Goal: Information Seeking & Learning: Check status

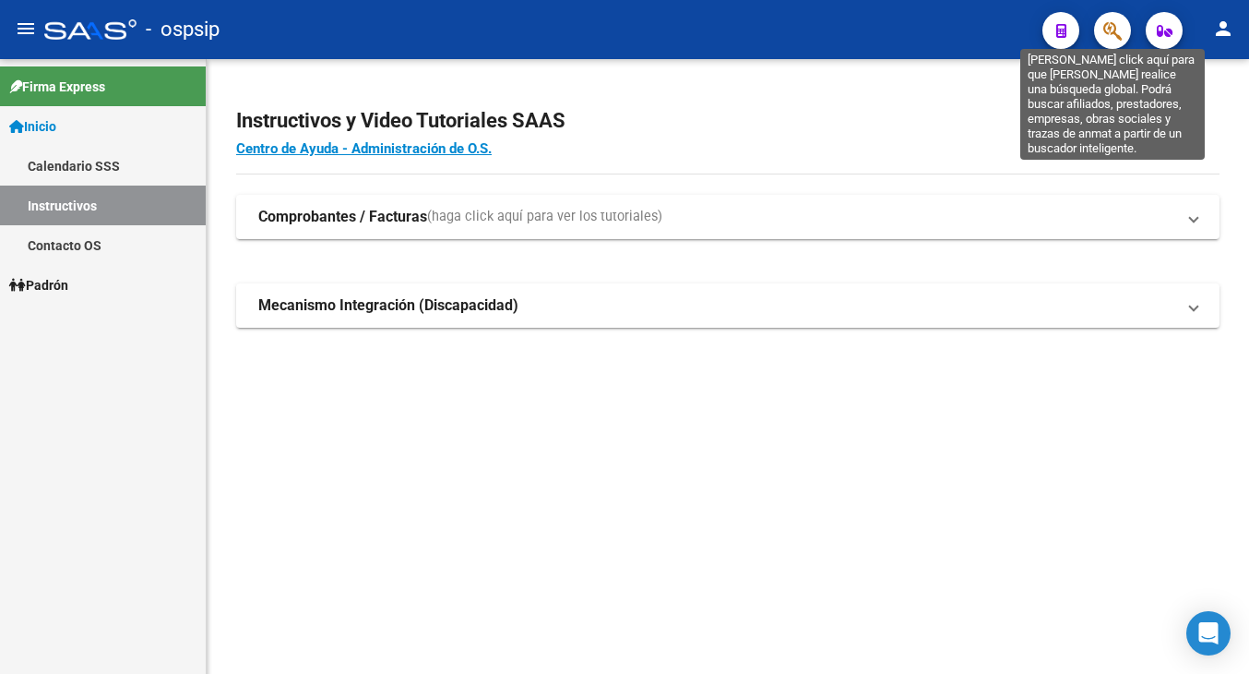
click at [1115, 27] on icon "button" at bounding box center [1112, 30] width 18 height 21
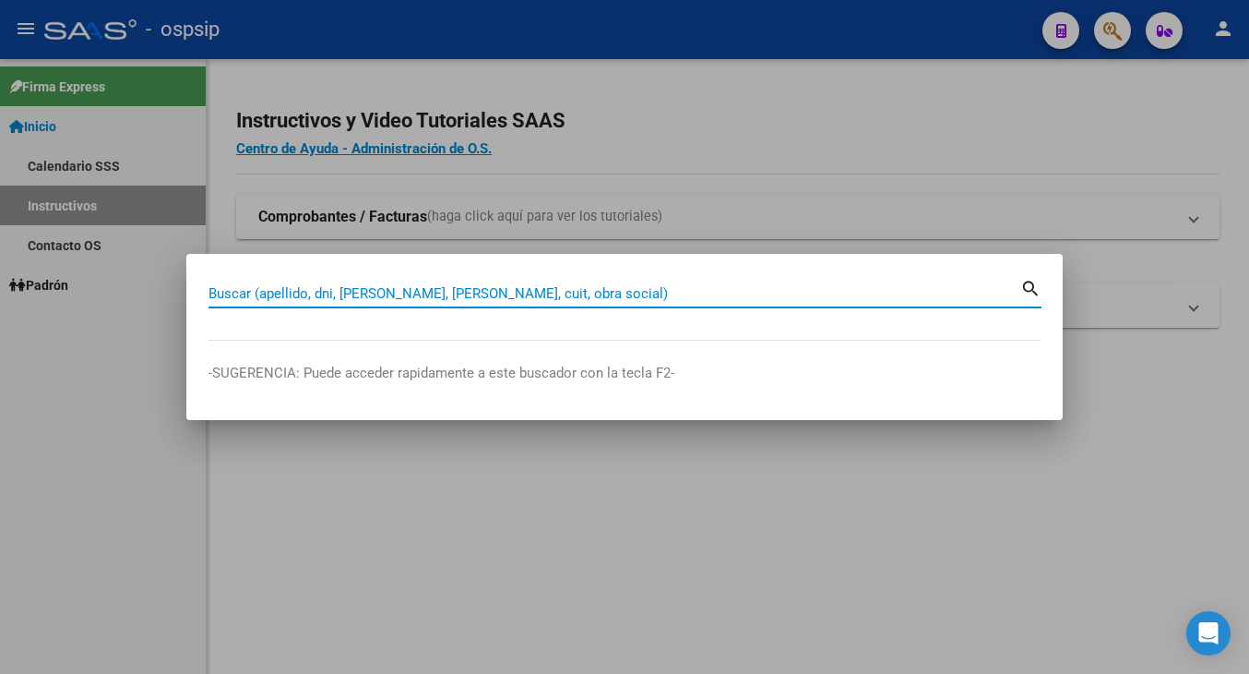
click at [299, 301] on input "Buscar (apellido, dni, [PERSON_NAME], [PERSON_NAME], cuit, obra social)" at bounding box center [615, 293] width 812 height 17
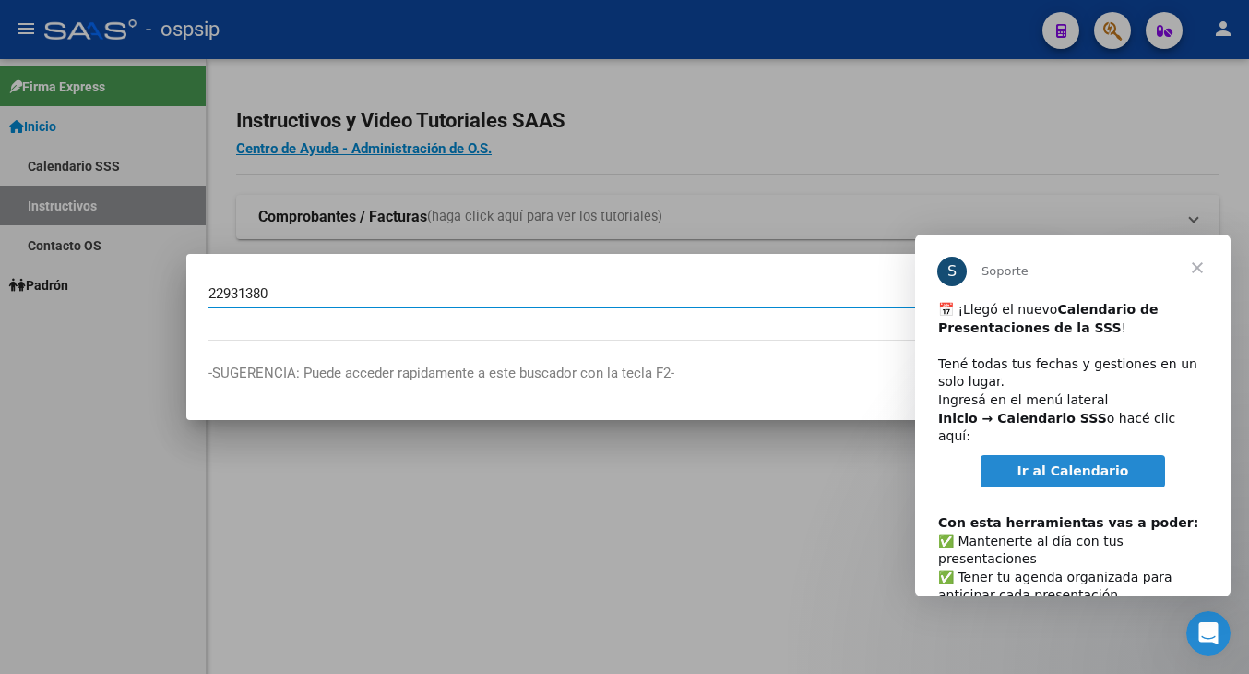
type input "22931380"
drag, startPoint x: 1104, startPoint y: 272, endPoint x: 931, endPoint y: 281, distance: 173.7
click at [931, 281] on div "S Soporte" at bounding box center [1073, 267] width 316 height 66
click at [1195, 270] on span "Cerrar" at bounding box center [1197, 267] width 66 height 66
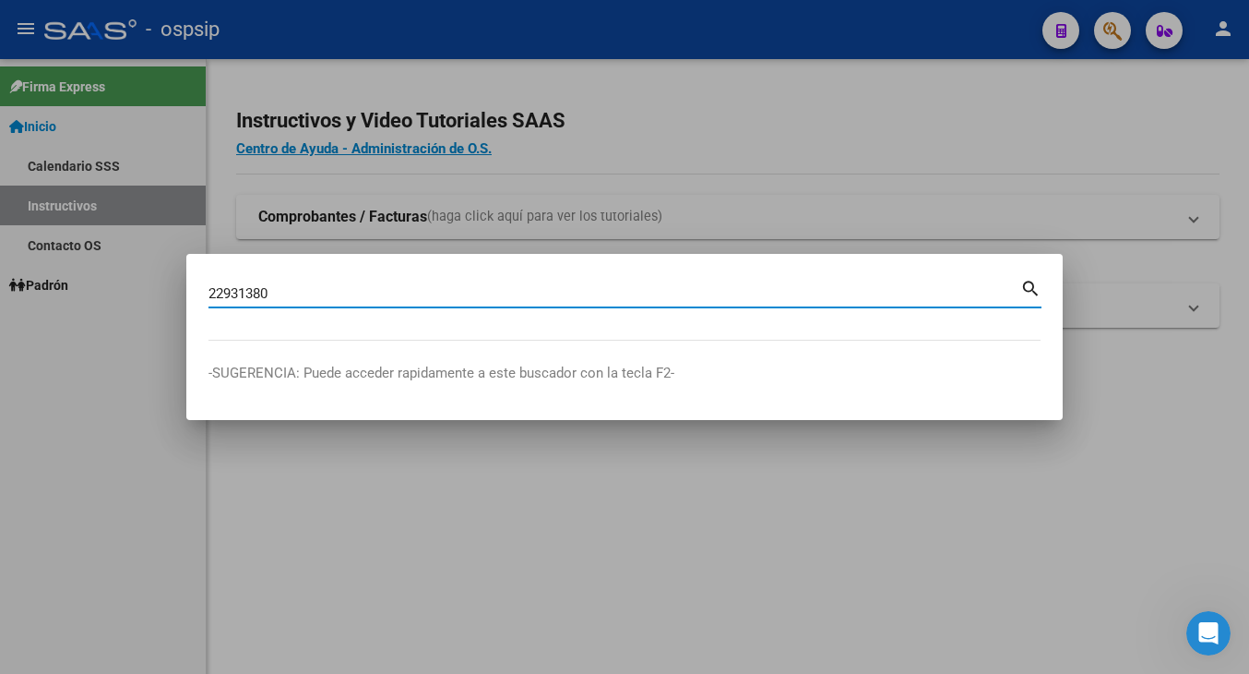
click at [311, 297] on input "22931380" at bounding box center [615, 293] width 812 height 17
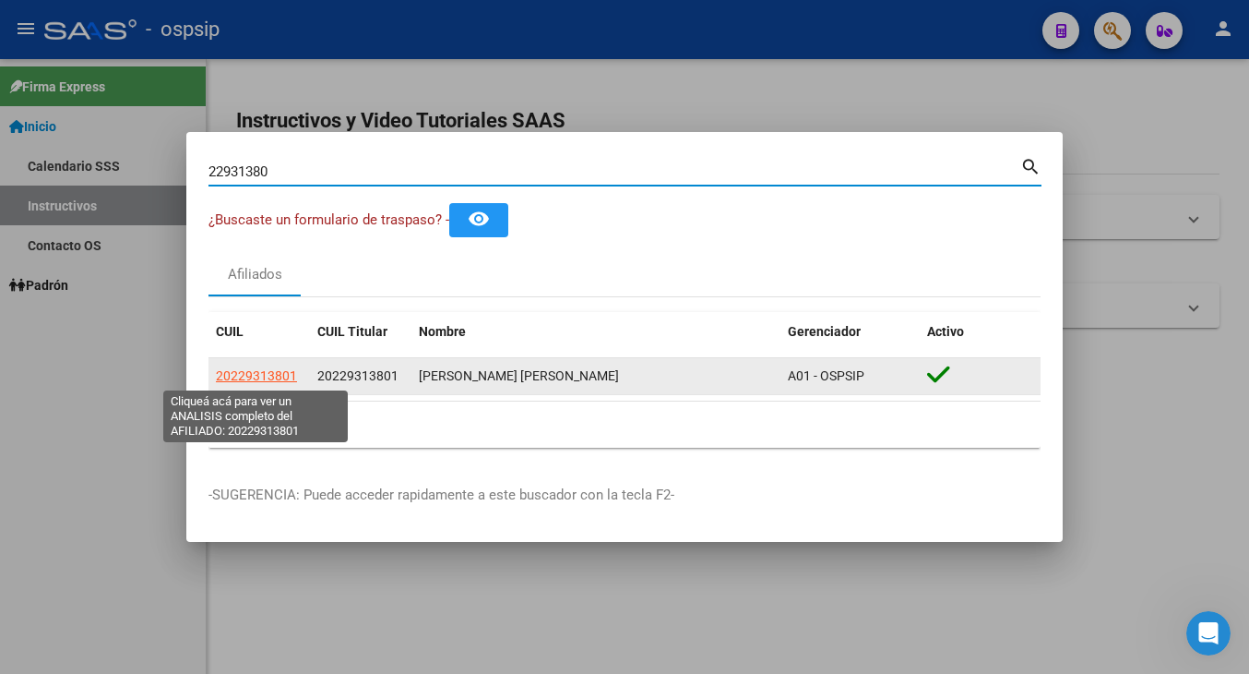
click at [261, 370] on span "20229313801" at bounding box center [256, 375] width 81 height 15
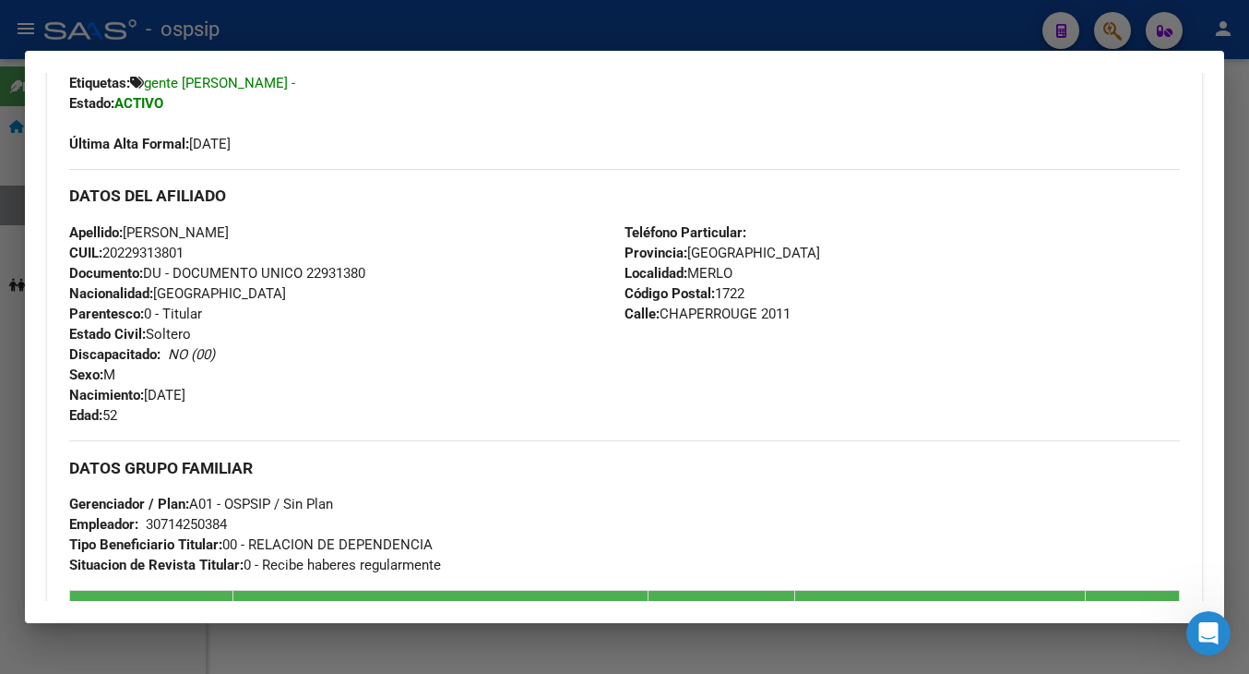
scroll to position [829, 0]
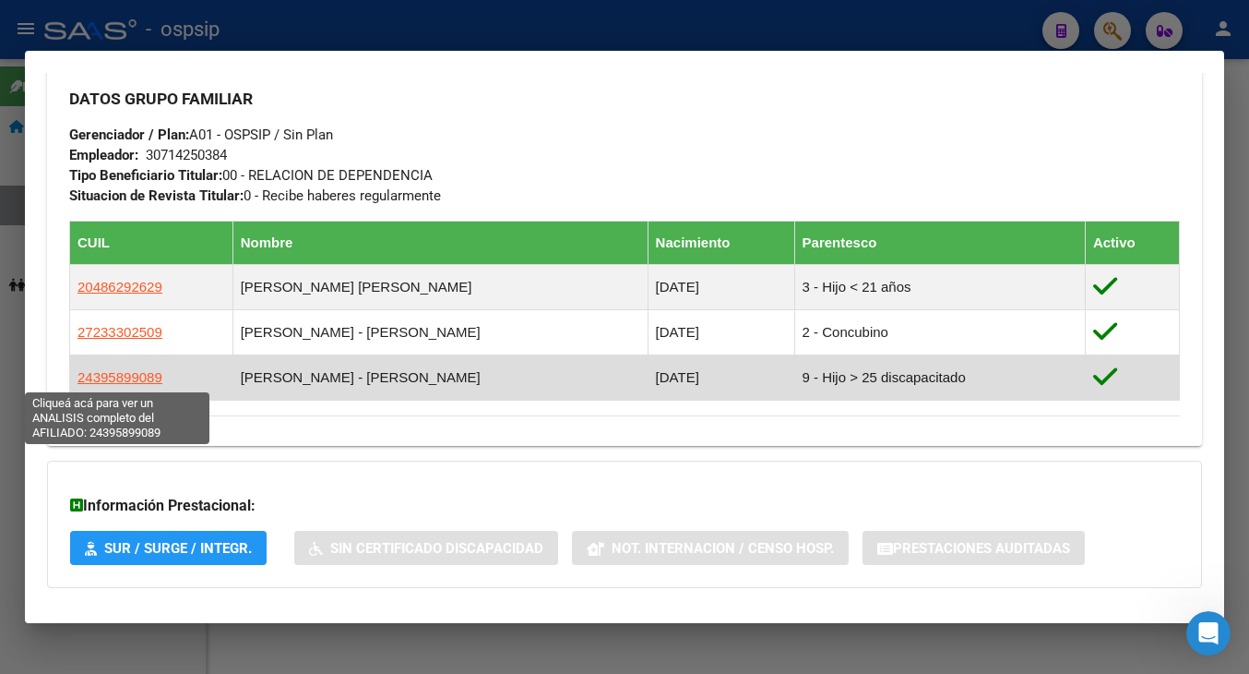
click at [102, 371] on span "24395899089" at bounding box center [120, 377] width 85 height 16
type textarea "24395899089"
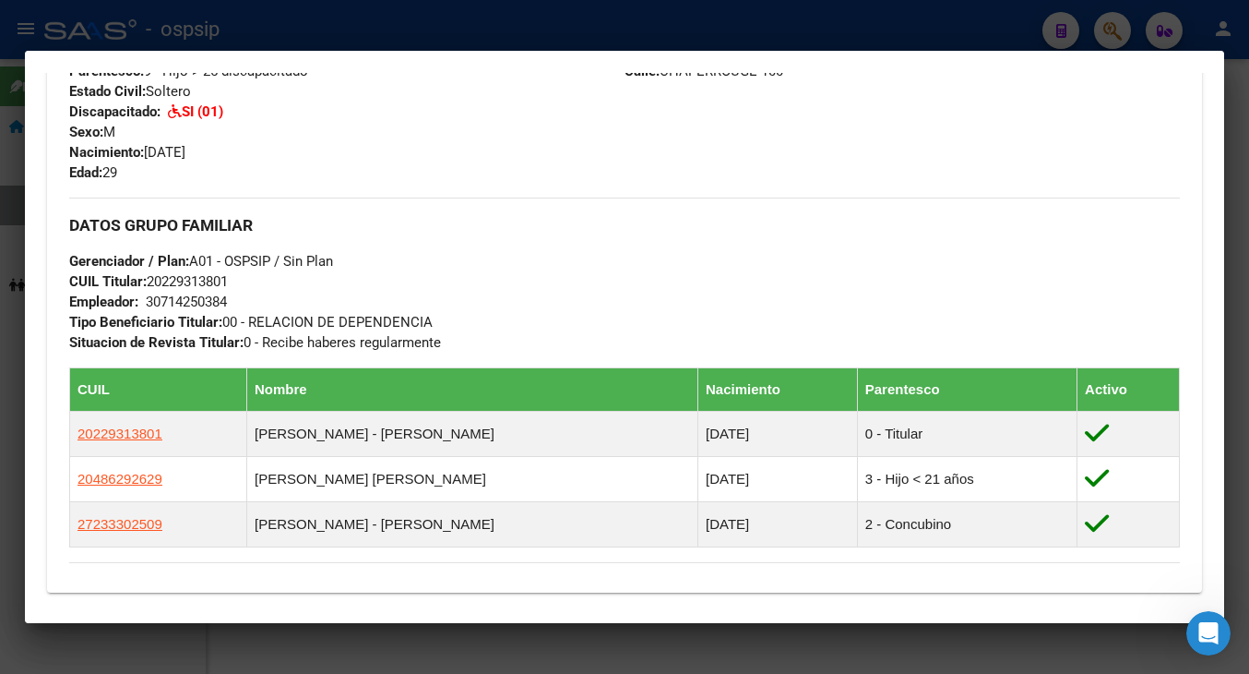
scroll to position [1020, 0]
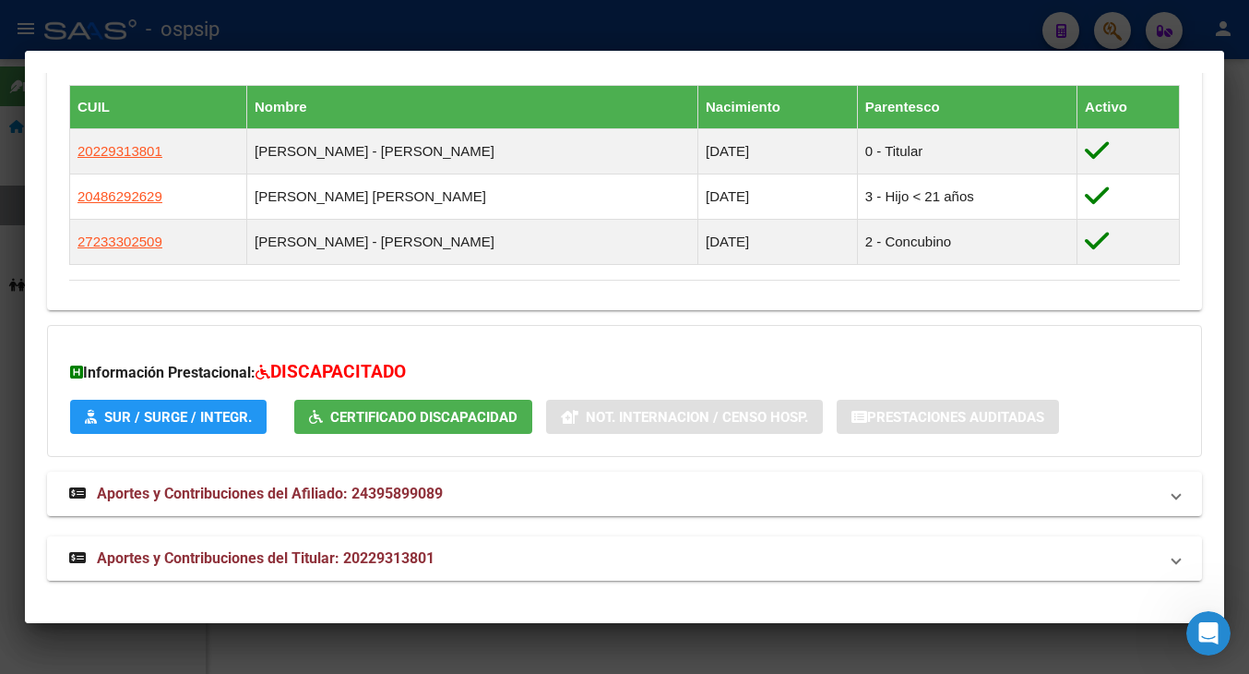
click at [145, 557] on span "Aportes y Contribuciones del Titular: 20229313801" at bounding box center [266, 558] width 338 height 18
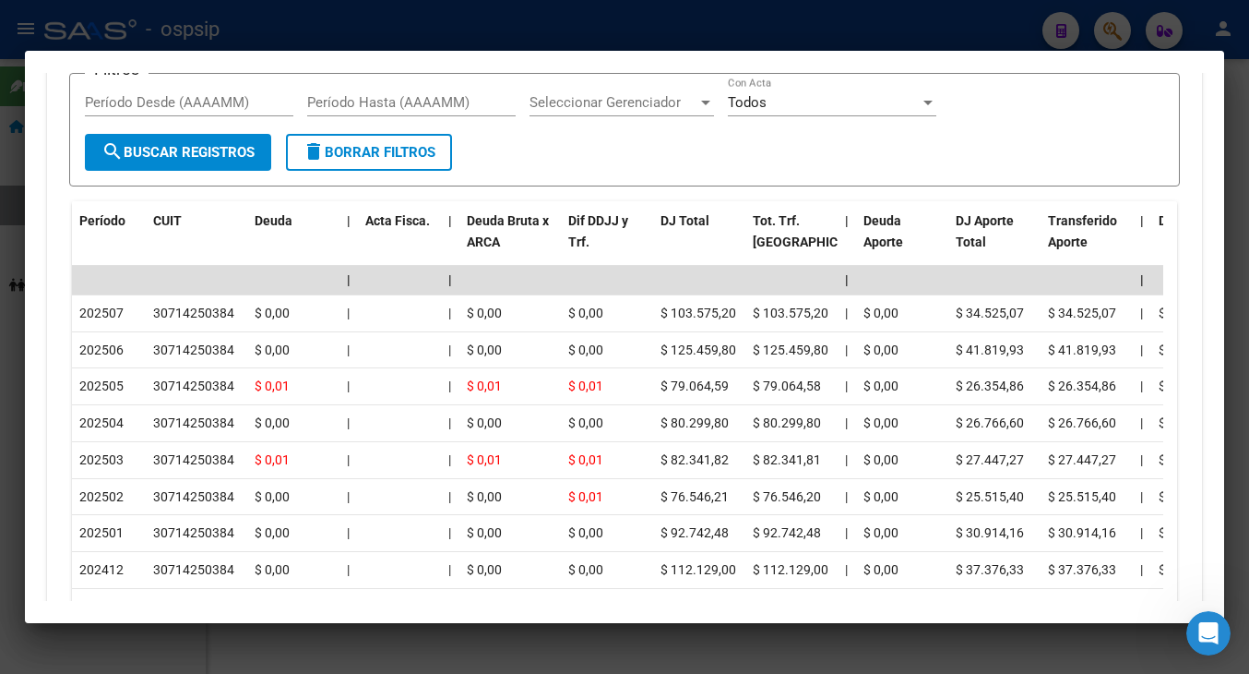
scroll to position [1759, 0]
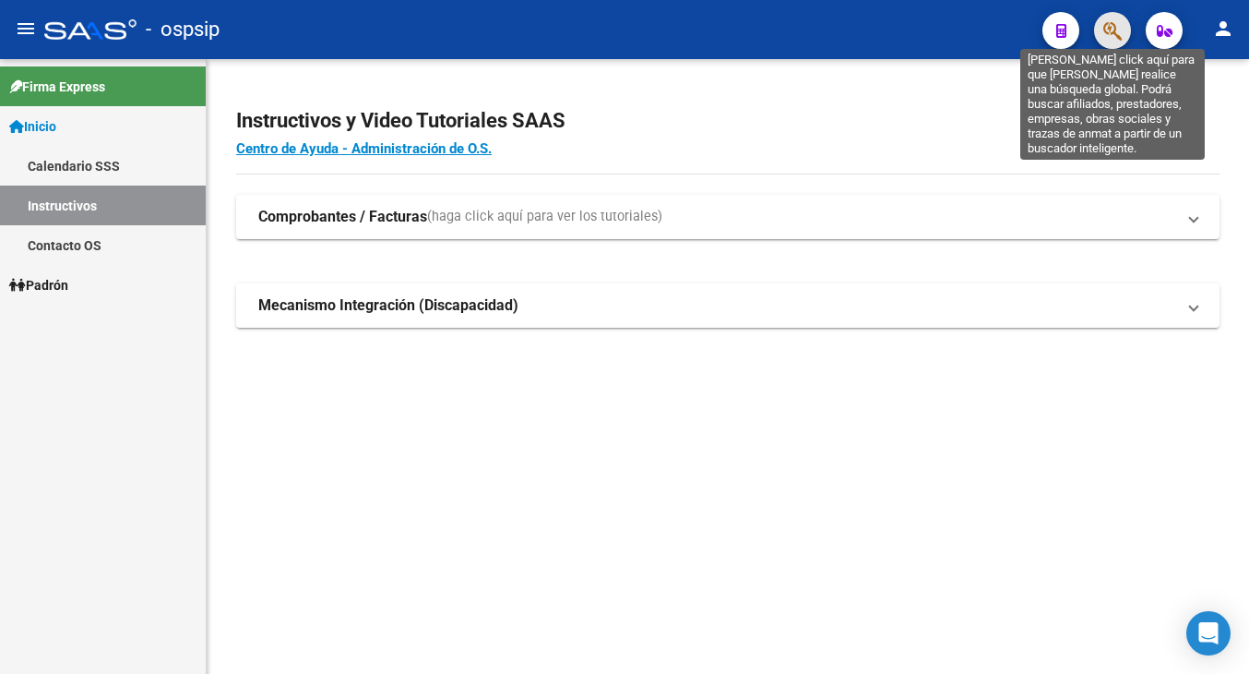
click at [1106, 28] on icon "button" at bounding box center [1112, 30] width 18 height 21
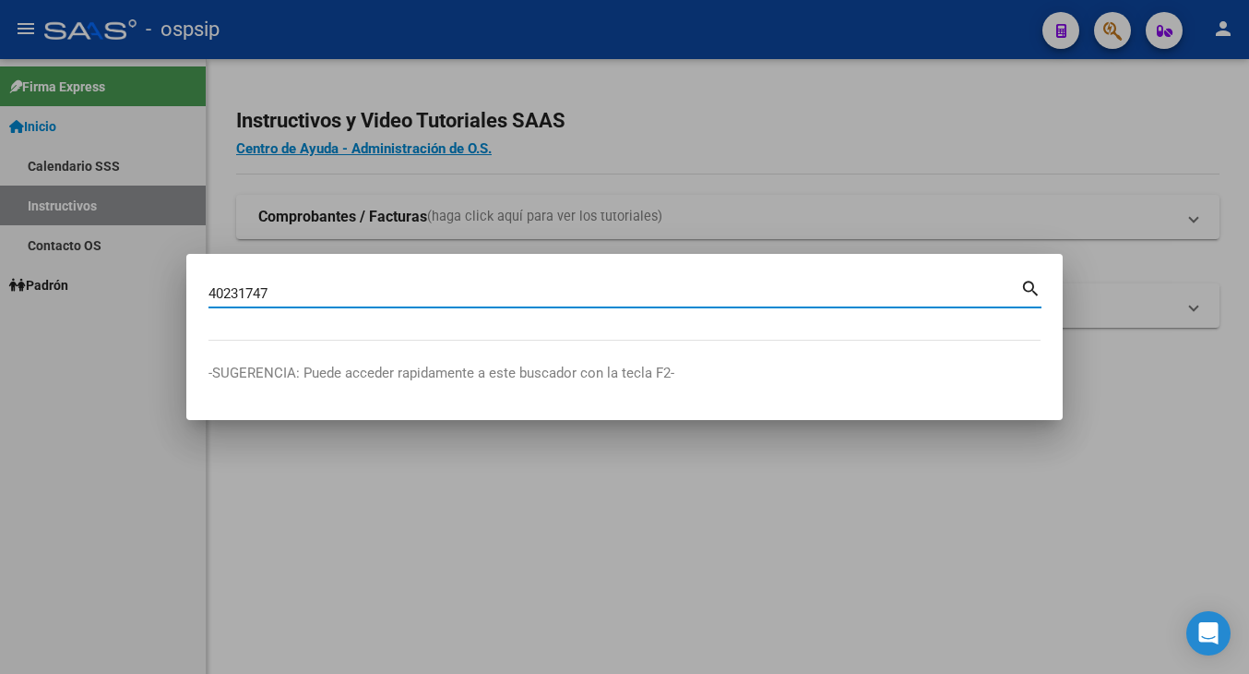
type input "40231747"
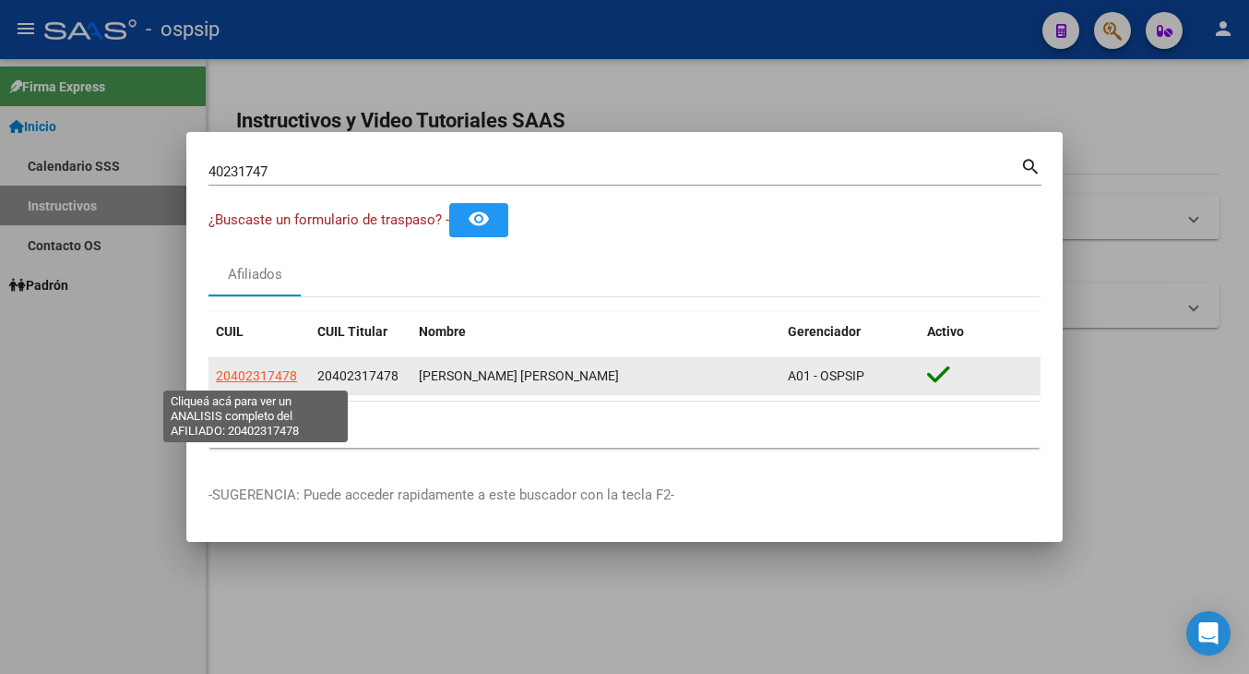
click at [266, 375] on span "20402317478" at bounding box center [256, 375] width 81 height 15
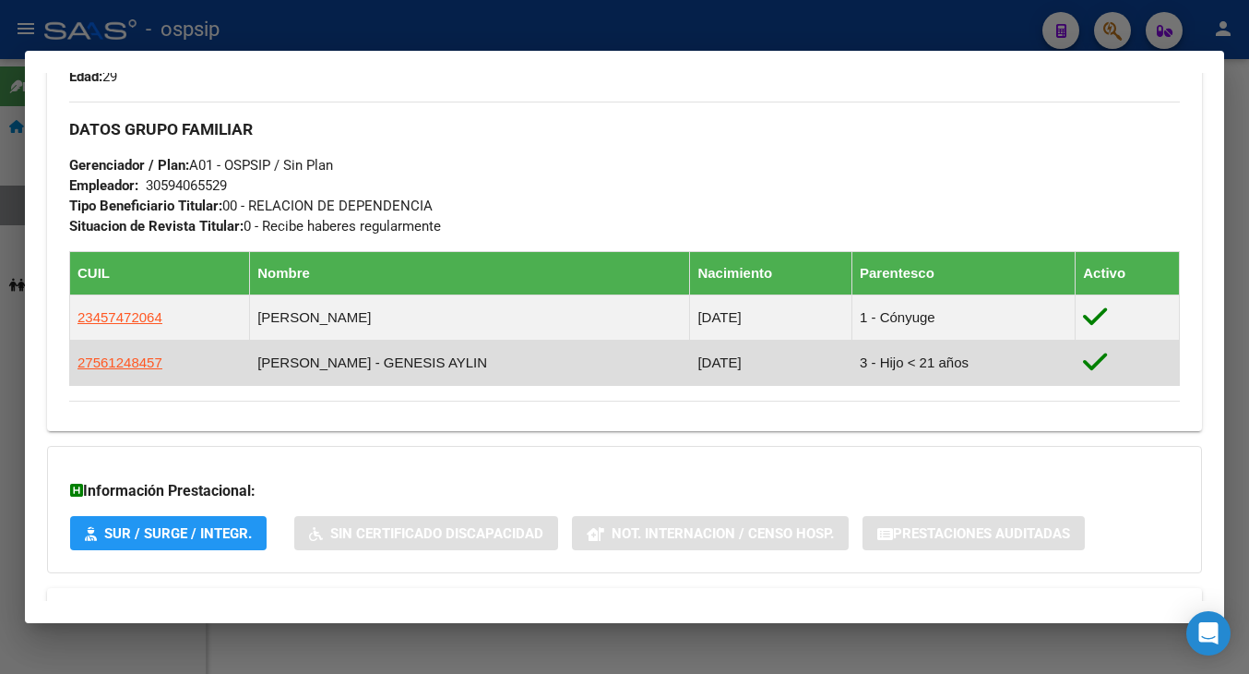
scroll to position [891, 0]
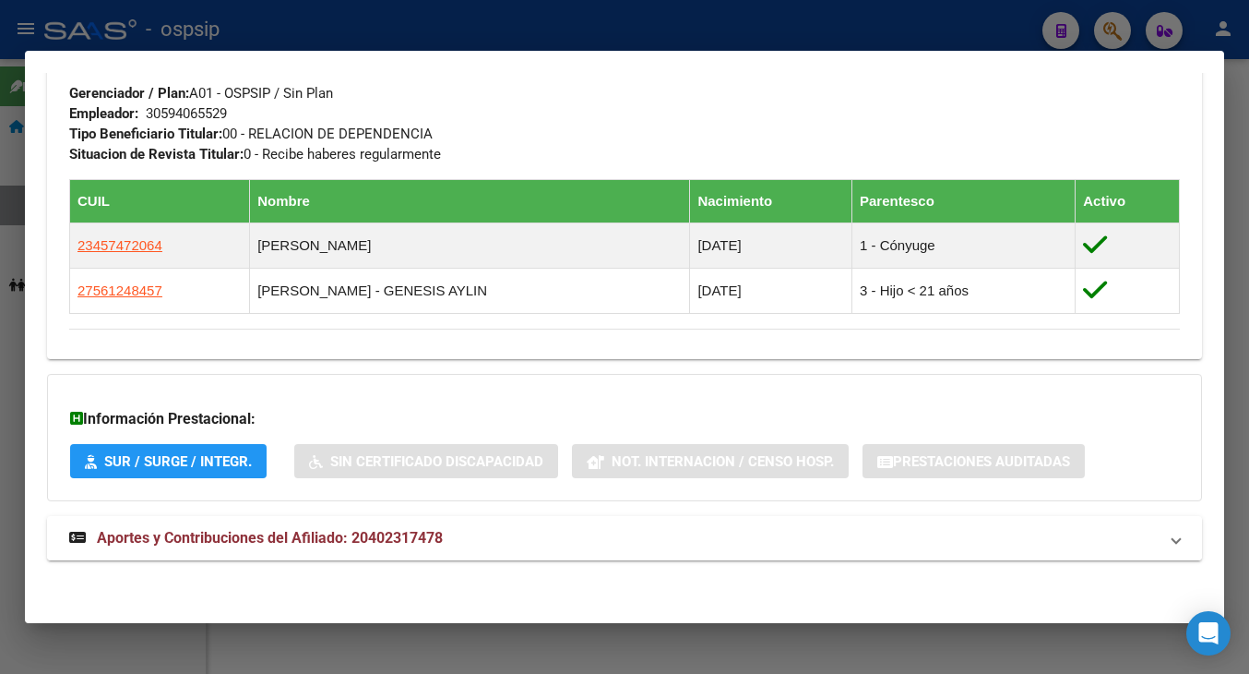
click at [158, 537] on span "Aportes y Contribuciones del Afiliado: 20402317478" at bounding box center [270, 538] width 346 height 18
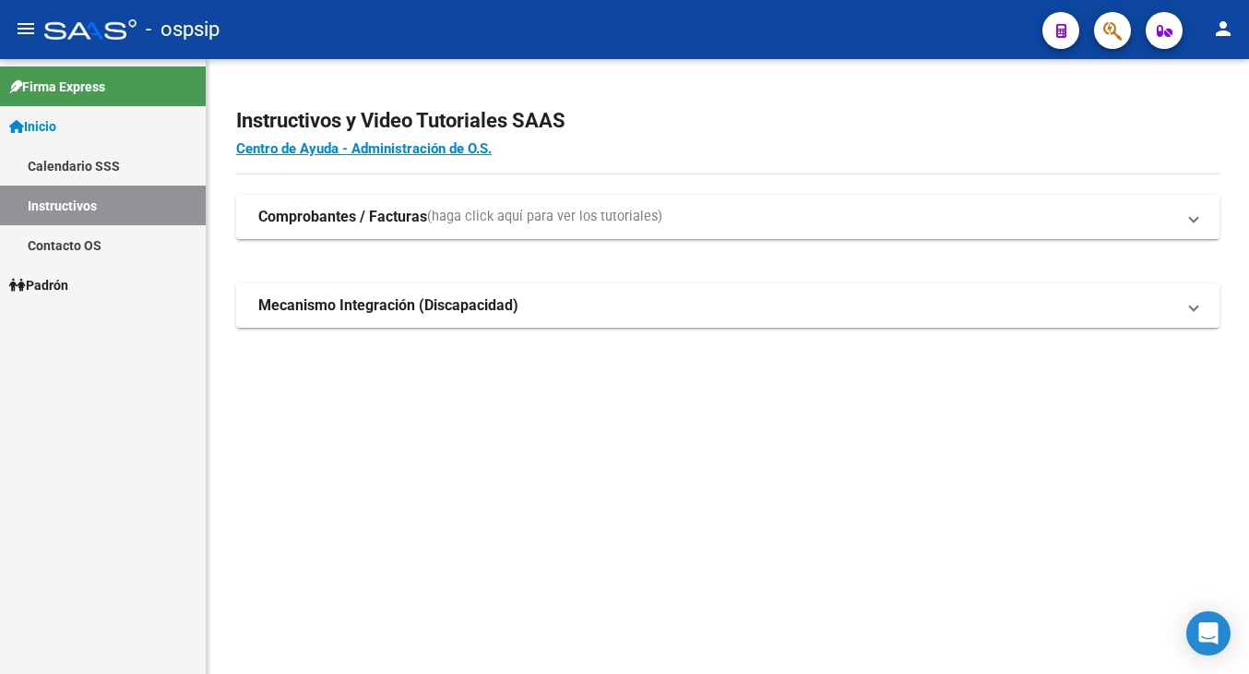
click at [1127, 25] on button "button" at bounding box center [1112, 30] width 37 height 37
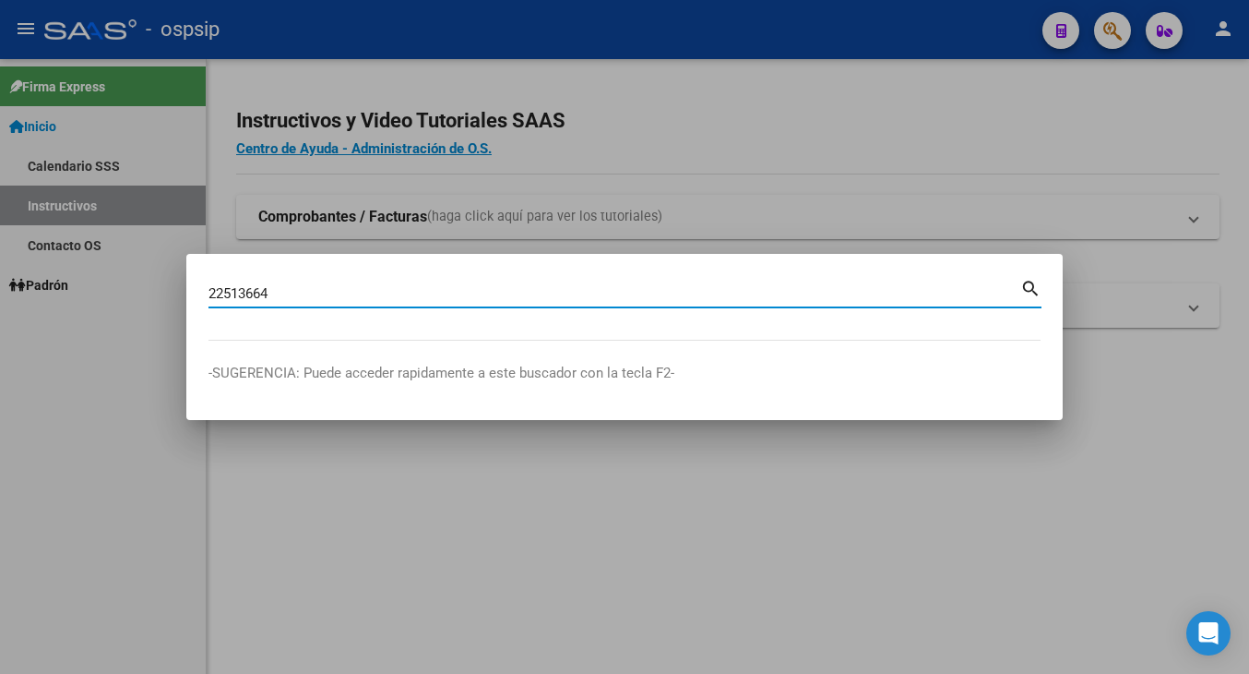
type input "22513664"
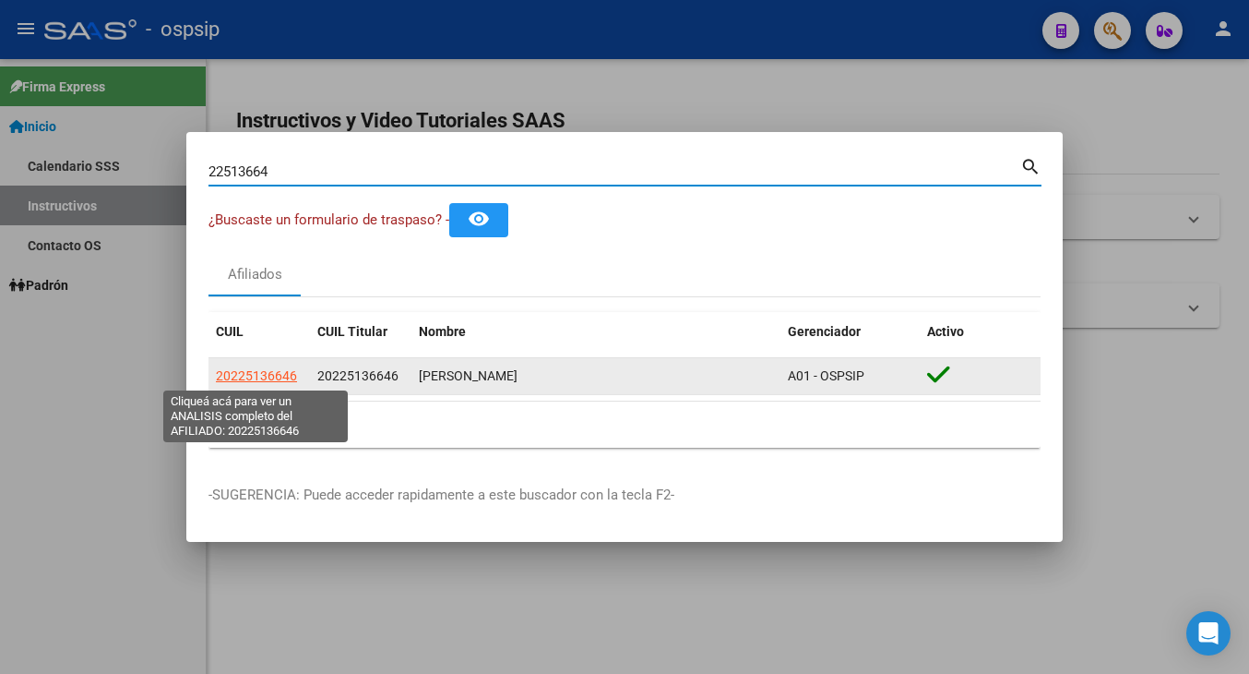
click at [243, 370] on span "20225136646" at bounding box center [256, 375] width 81 height 15
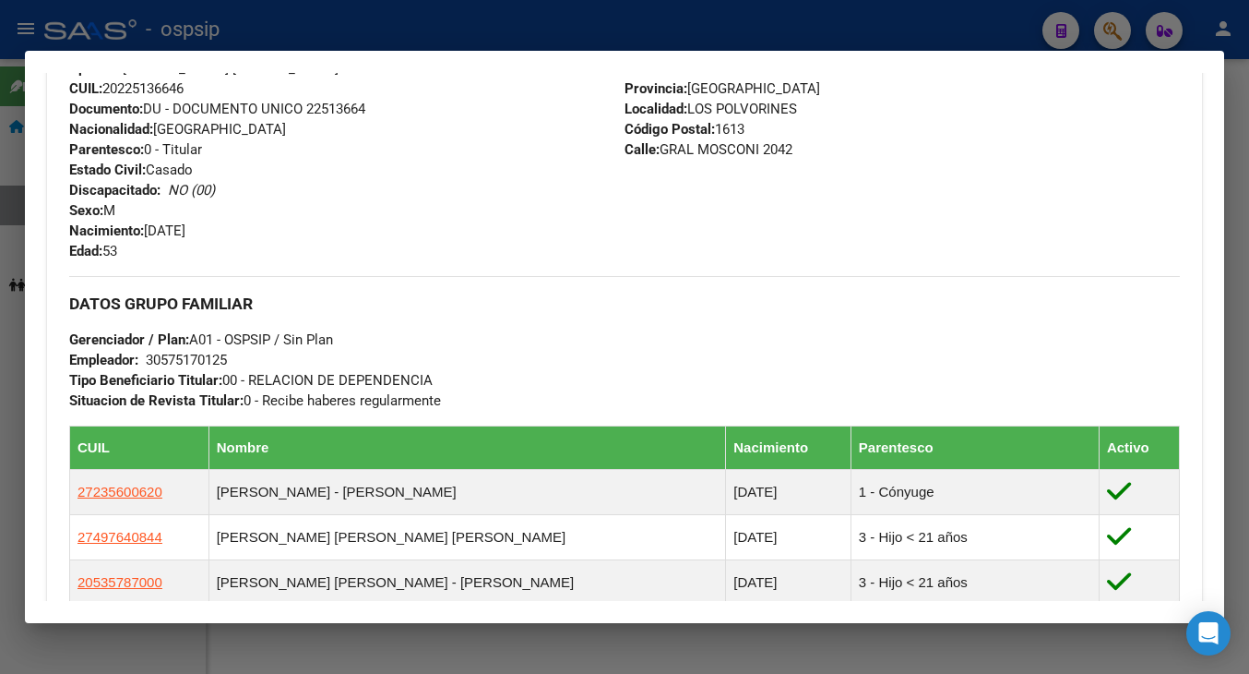
scroll to position [923, 0]
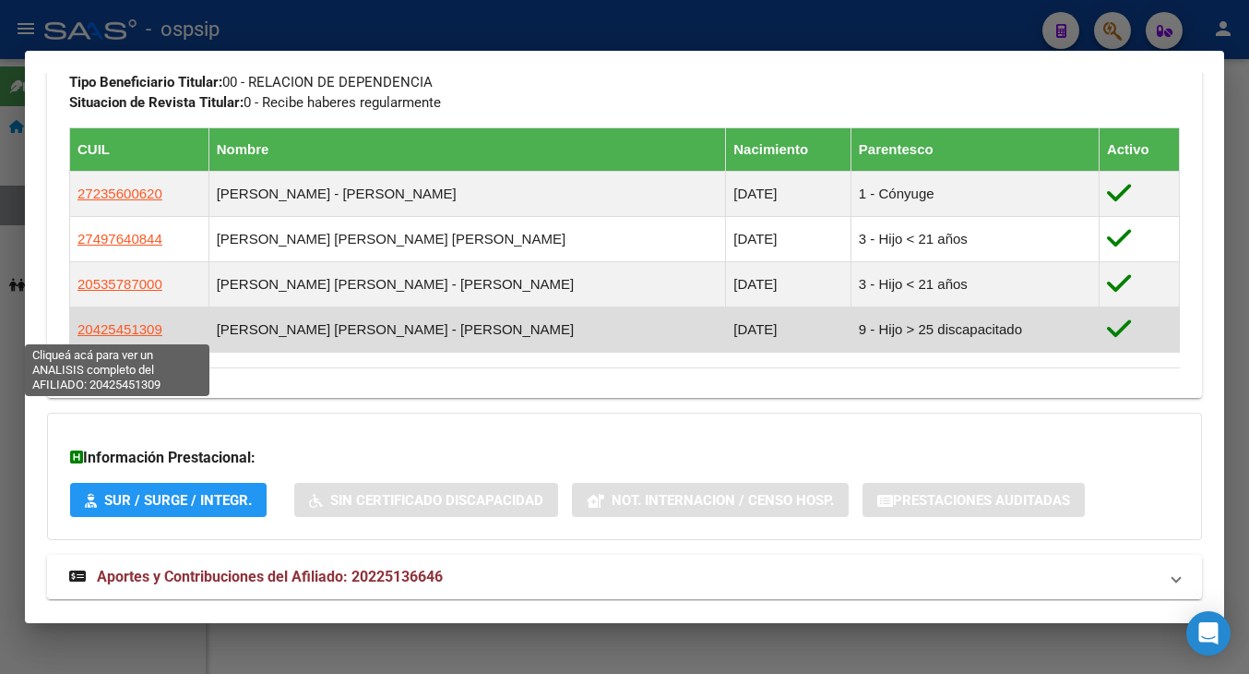
click at [119, 327] on span "20425451309" at bounding box center [120, 329] width 85 height 16
type textarea "20425451309"
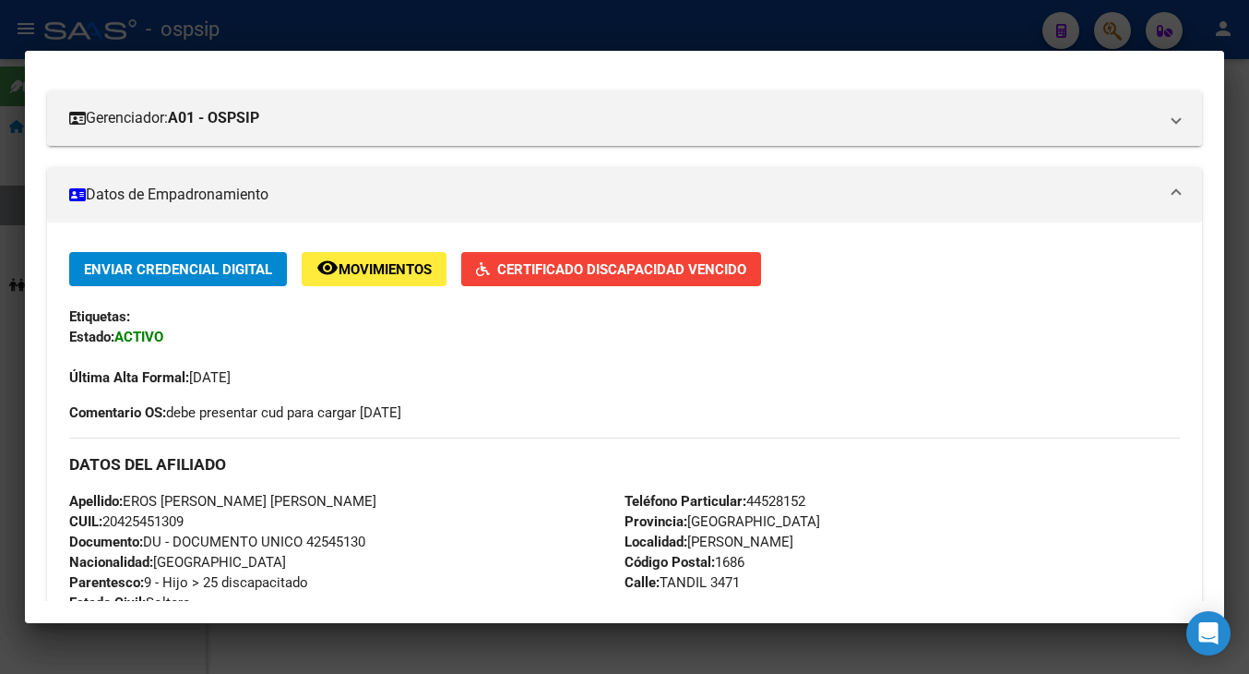
scroll to position [277, 0]
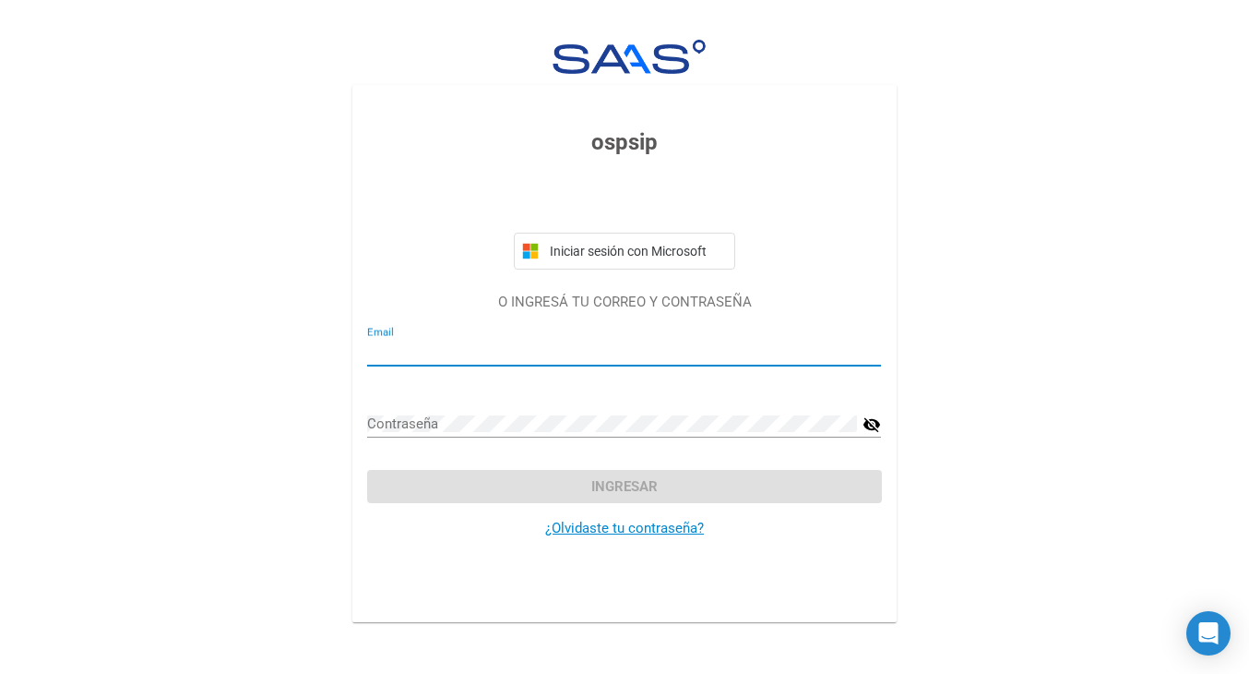
type input "[EMAIL_ADDRESS][DOMAIN_NAME]"
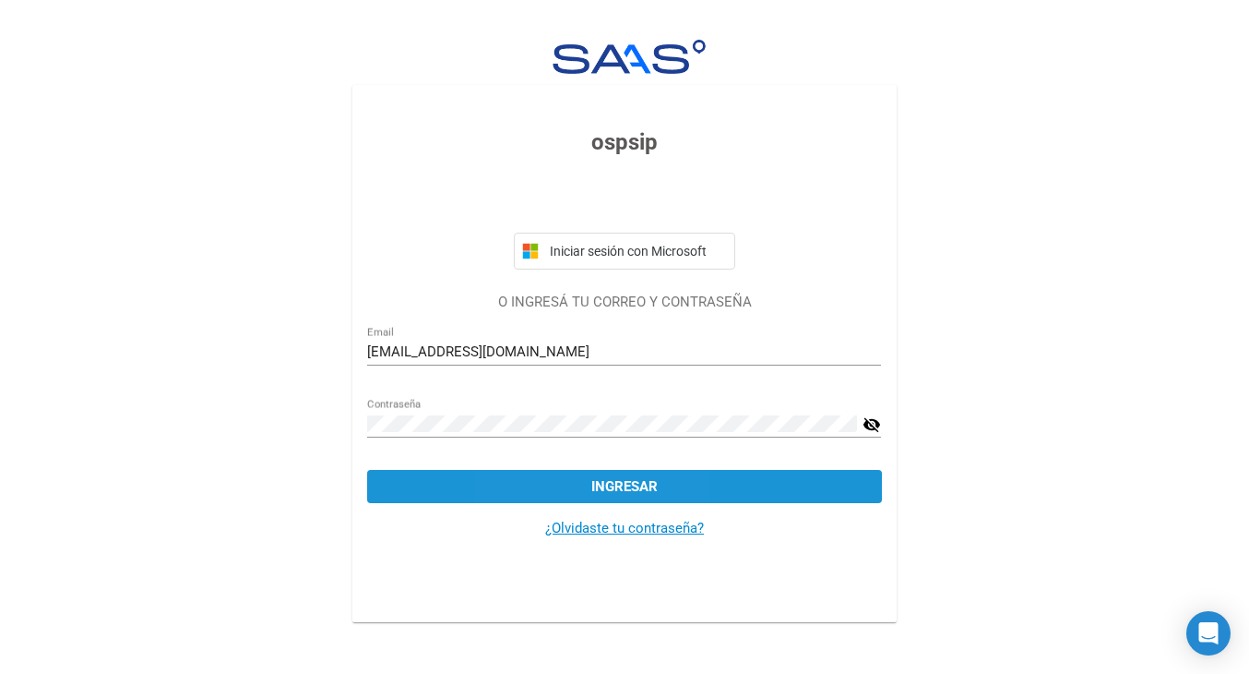
click at [561, 487] on button "Ingresar" at bounding box center [624, 486] width 514 height 33
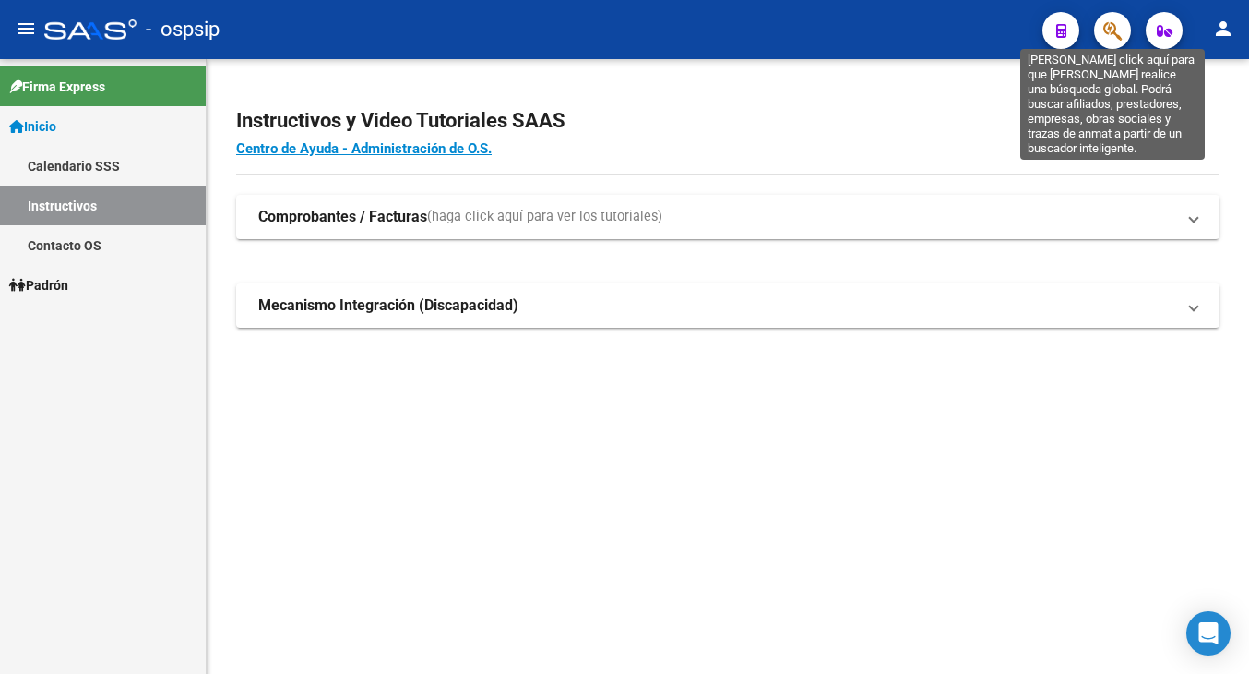
click at [1103, 21] on icon "button" at bounding box center [1112, 30] width 18 height 21
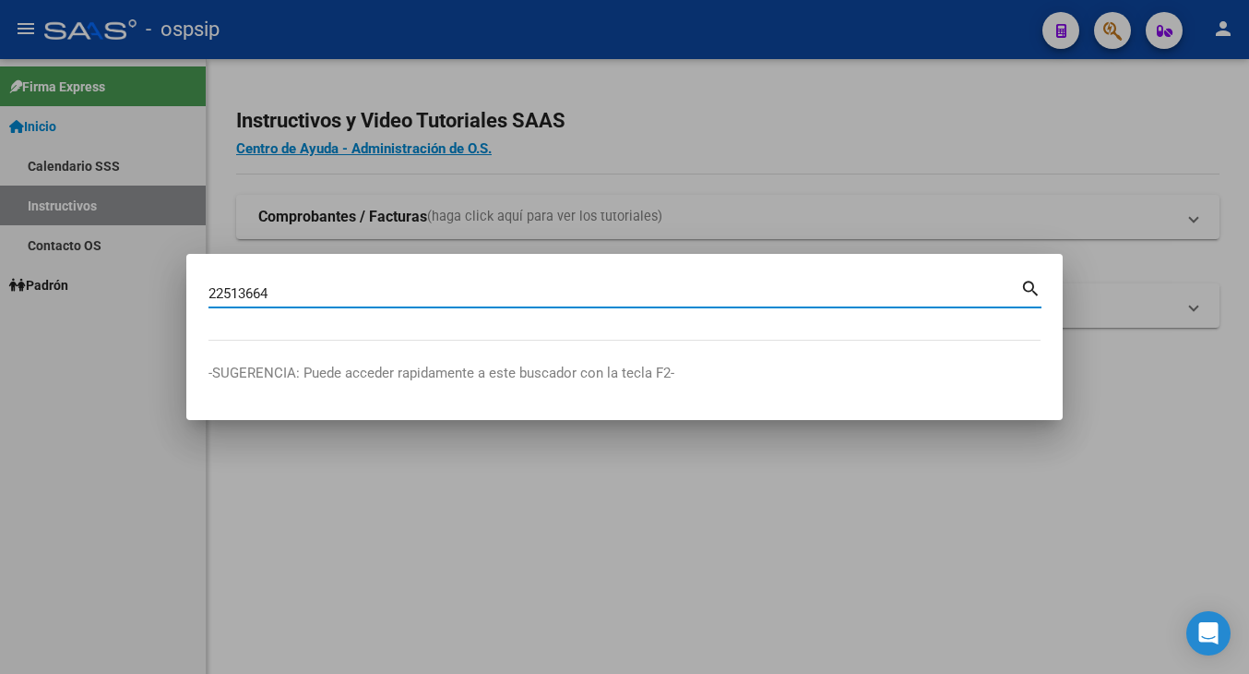
type input "22513664"
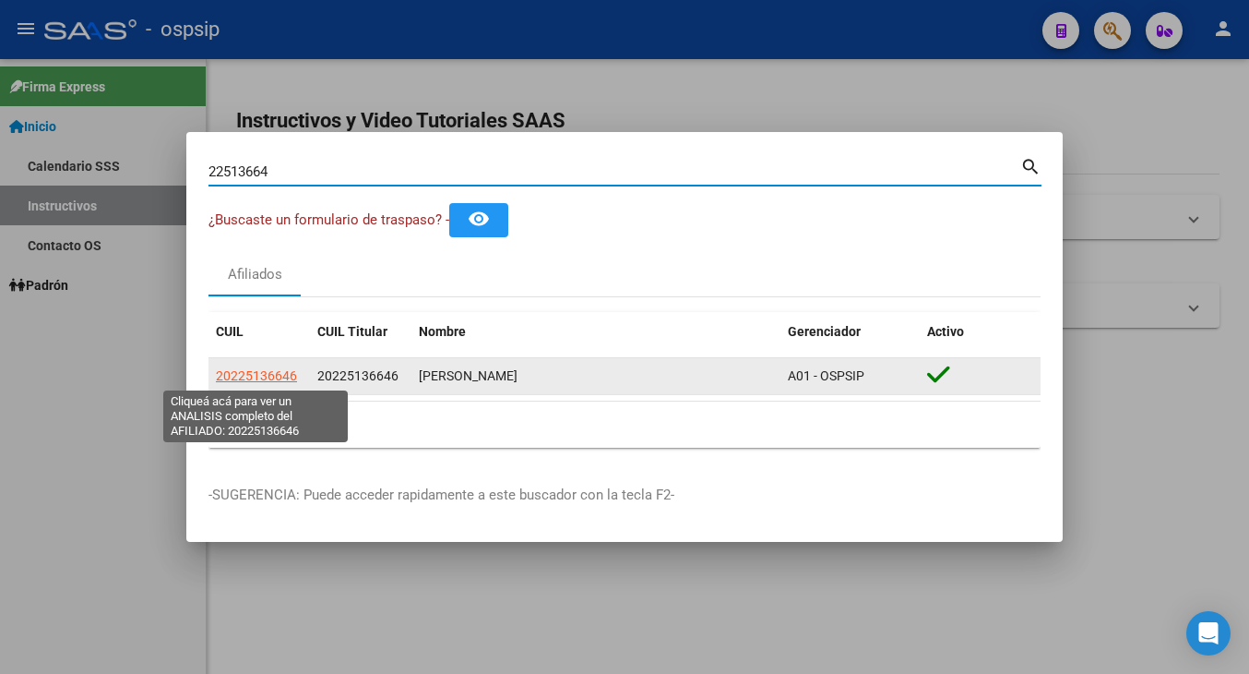
click at [253, 378] on span "20225136646" at bounding box center [256, 375] width 81 height 15
type textarea "20225136646"
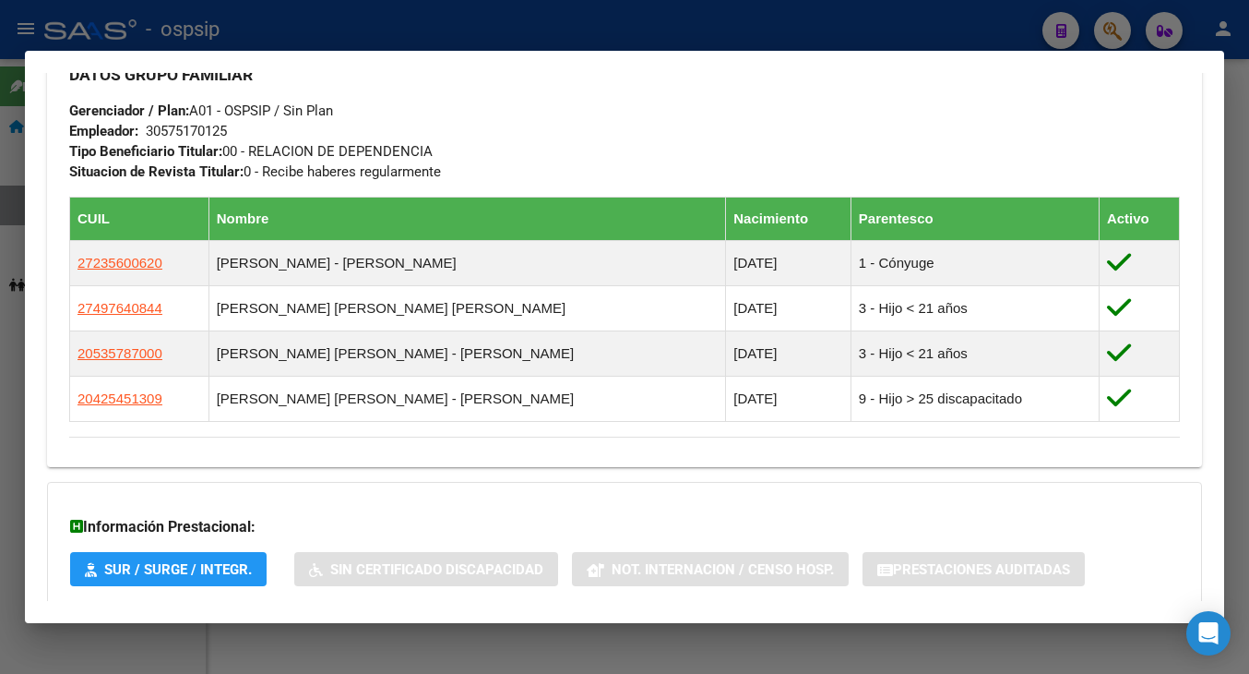
scroll to position [961, 0]
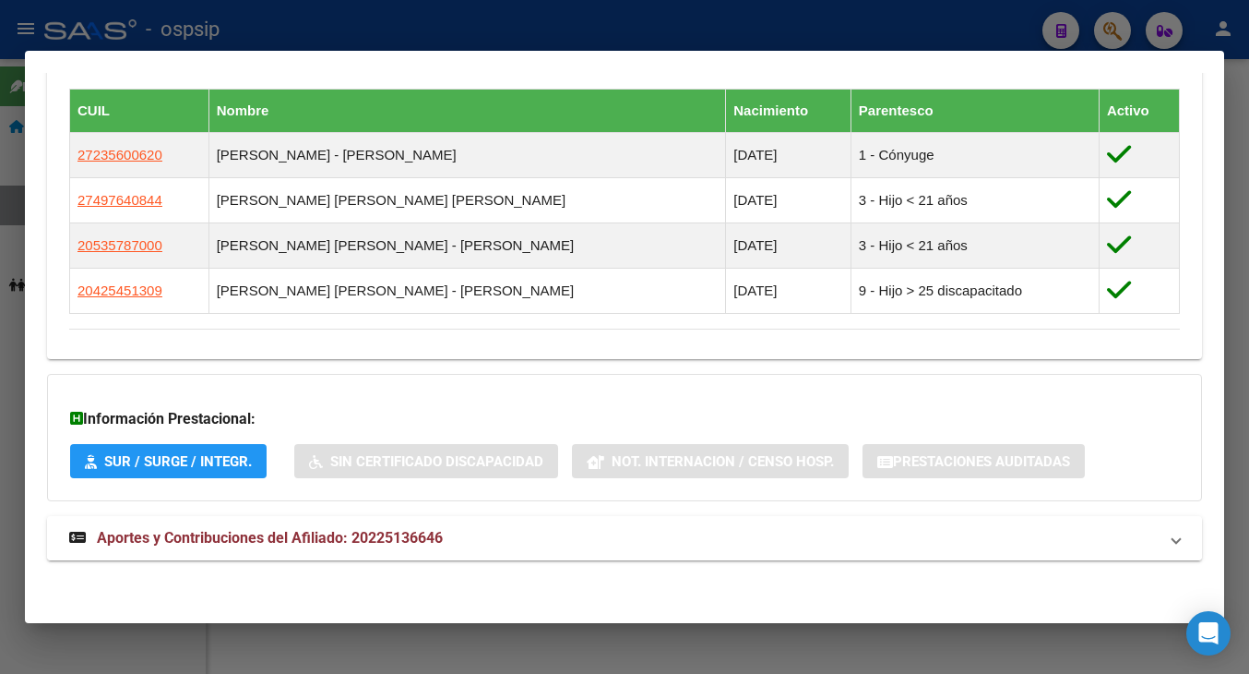
click at [184, 531] on span "Aportes y Contribuciones del Afiliado: 20225136646" at bounding box center [270, 538] width 346 height 18
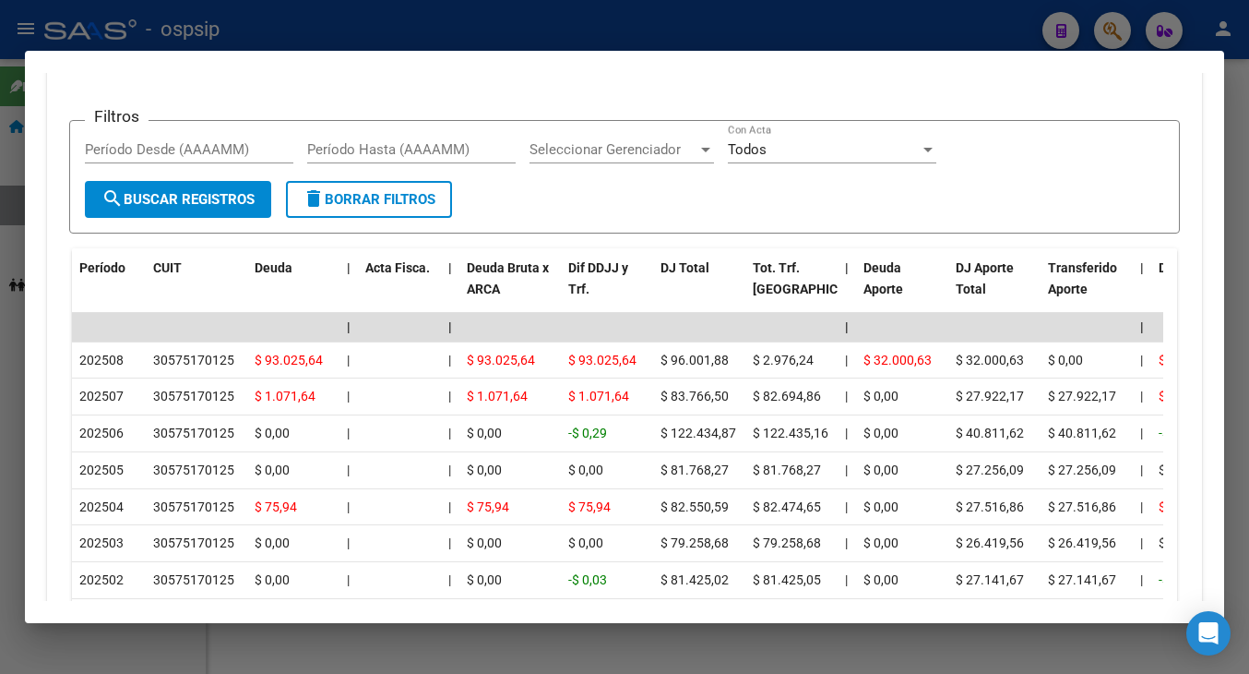
scroll to position [1607, 0]
